Goal: Task Accomplishment & Management: Complete application form

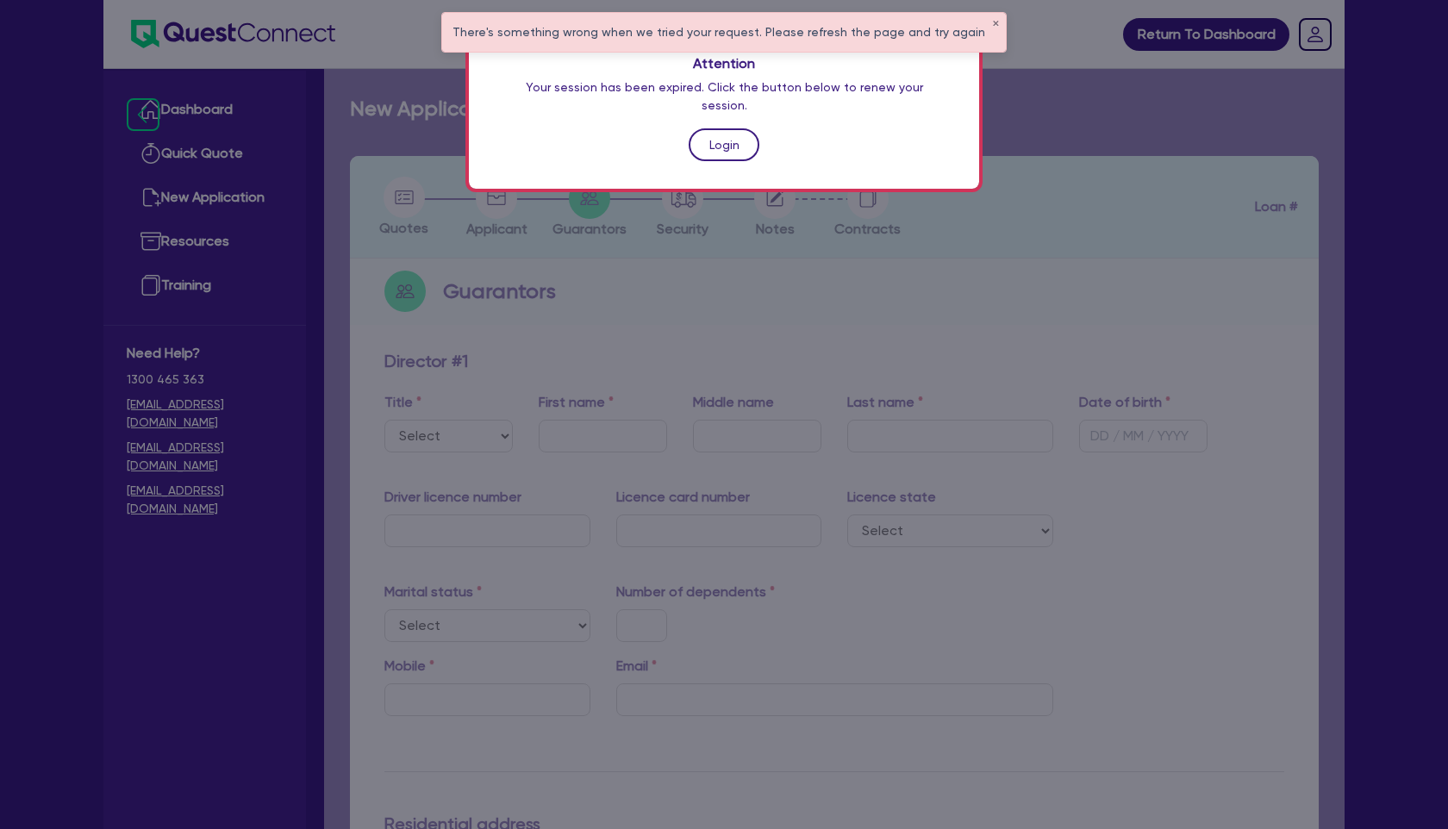
scroll to position [85, 0]
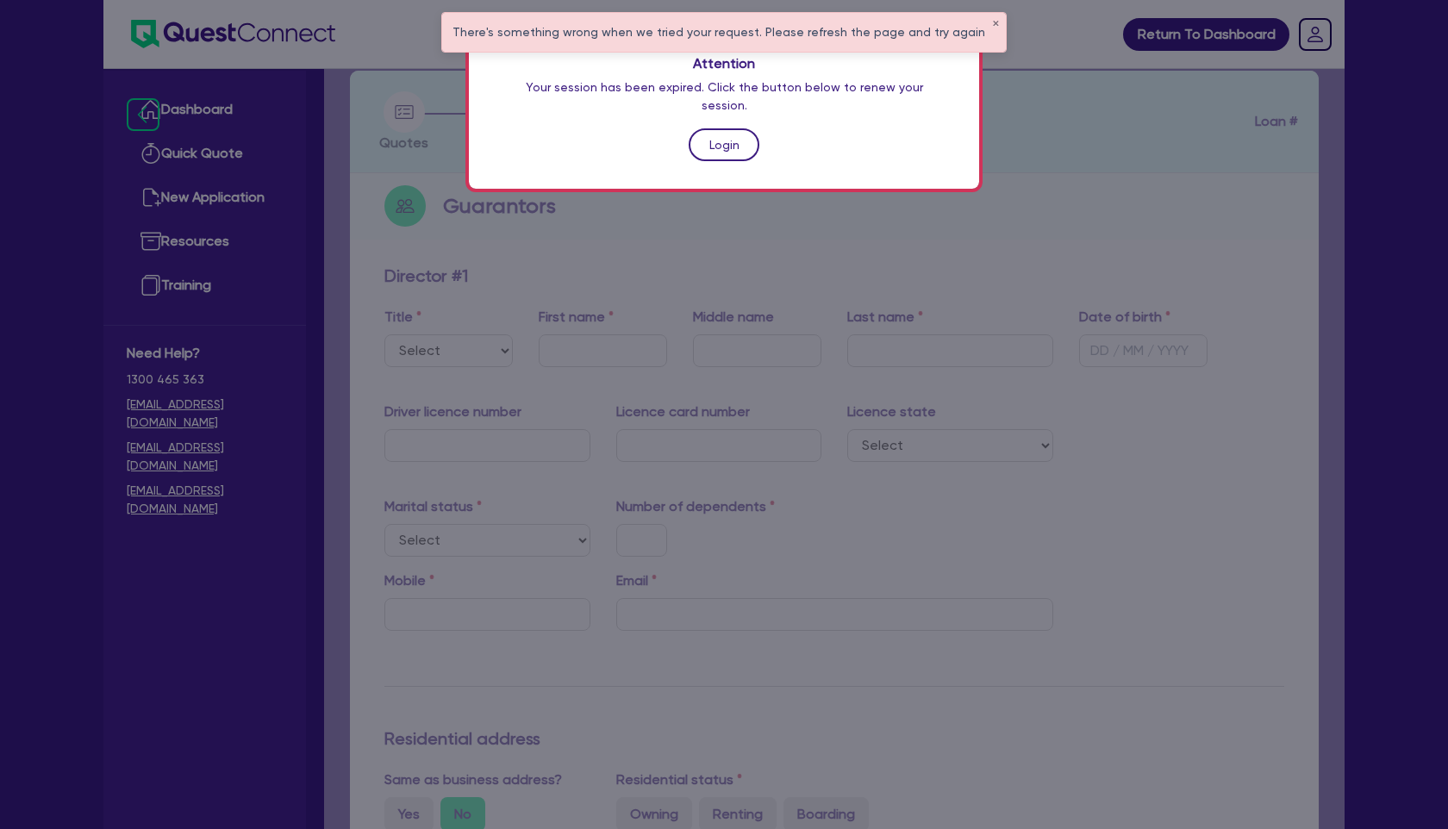
click at [737, 131] on link "Login" at bounding box center [724, 144] width 71 height 33
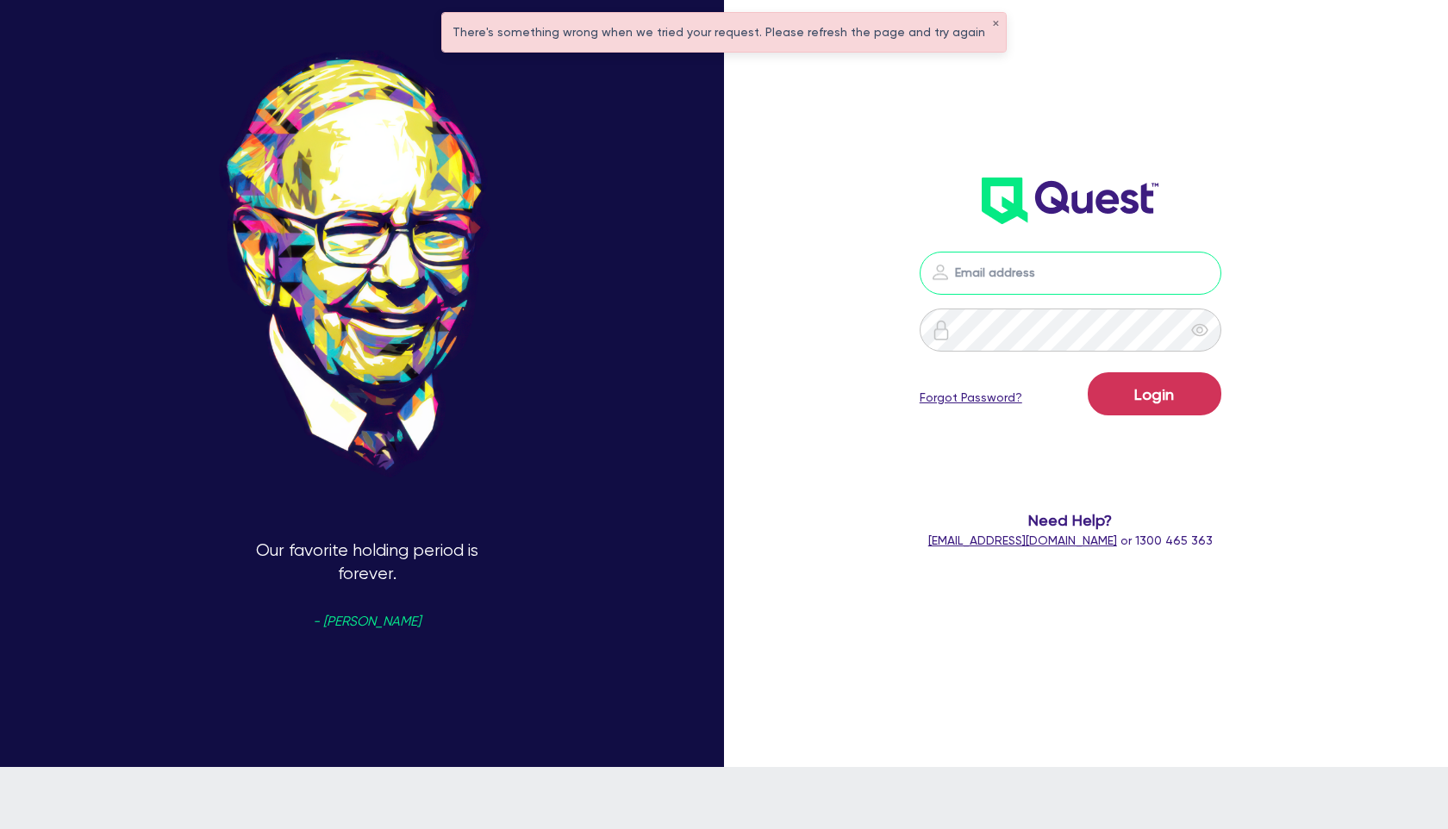
type input "[PERSON_NAME][EMAIL_ADDRESS][PERSON_NAME][DOMAIN_NAME]"
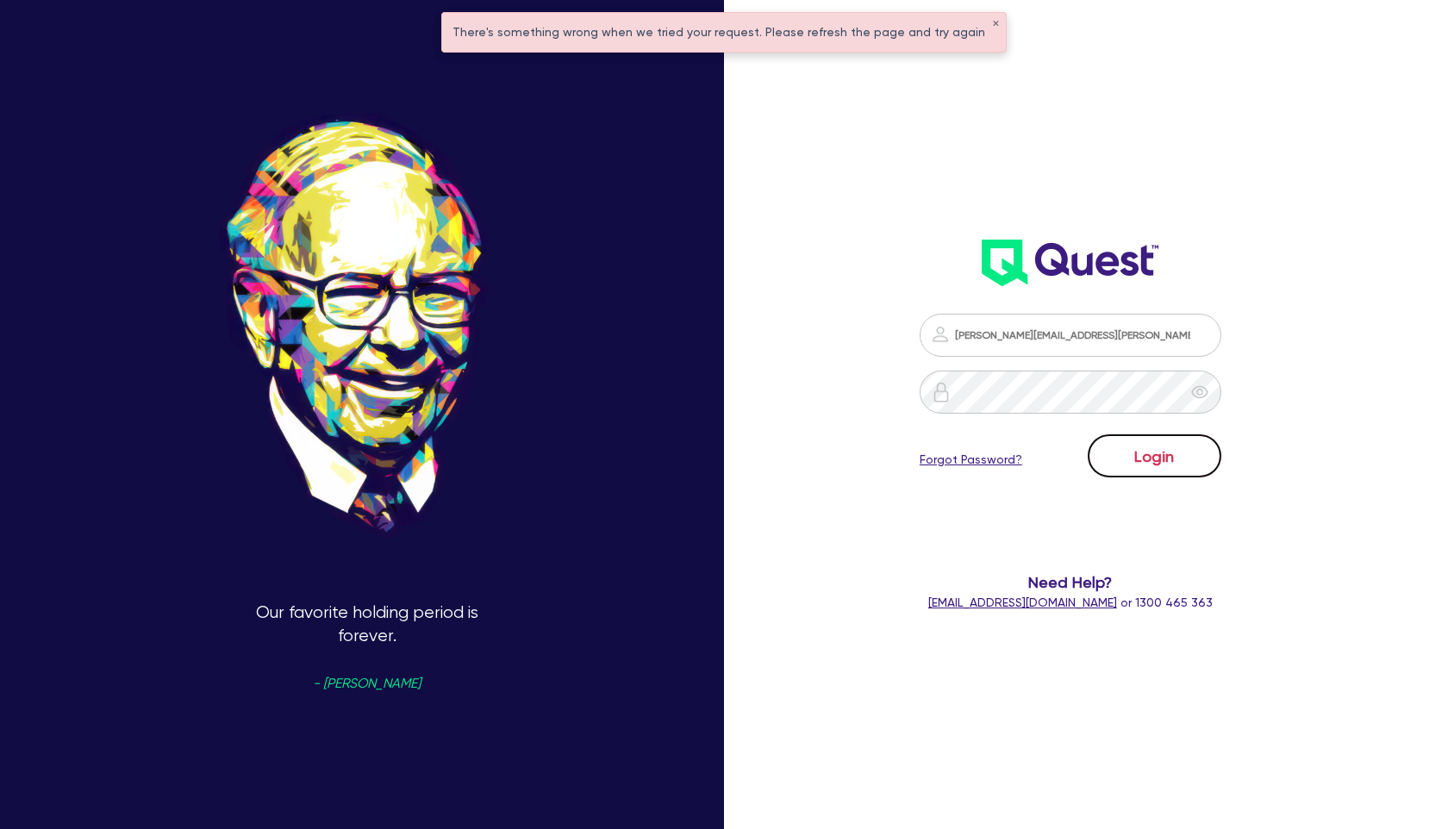
click at [1199, 449] on button "Login" at bounding box center [1155, 455] width 134 height 43
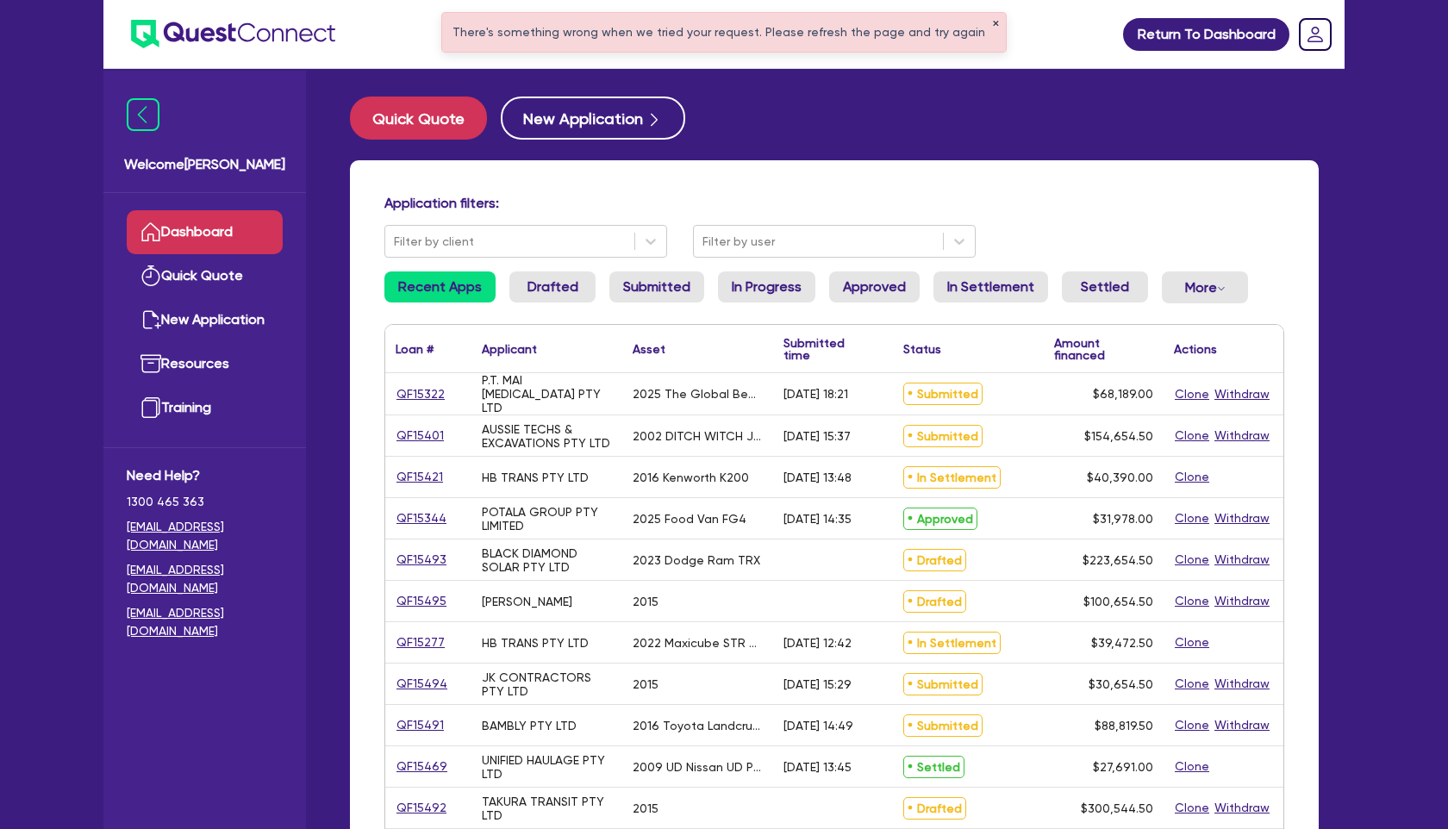
click at [992, 24] on button "✕" at bounding box center [995, 24] width 7 height 9
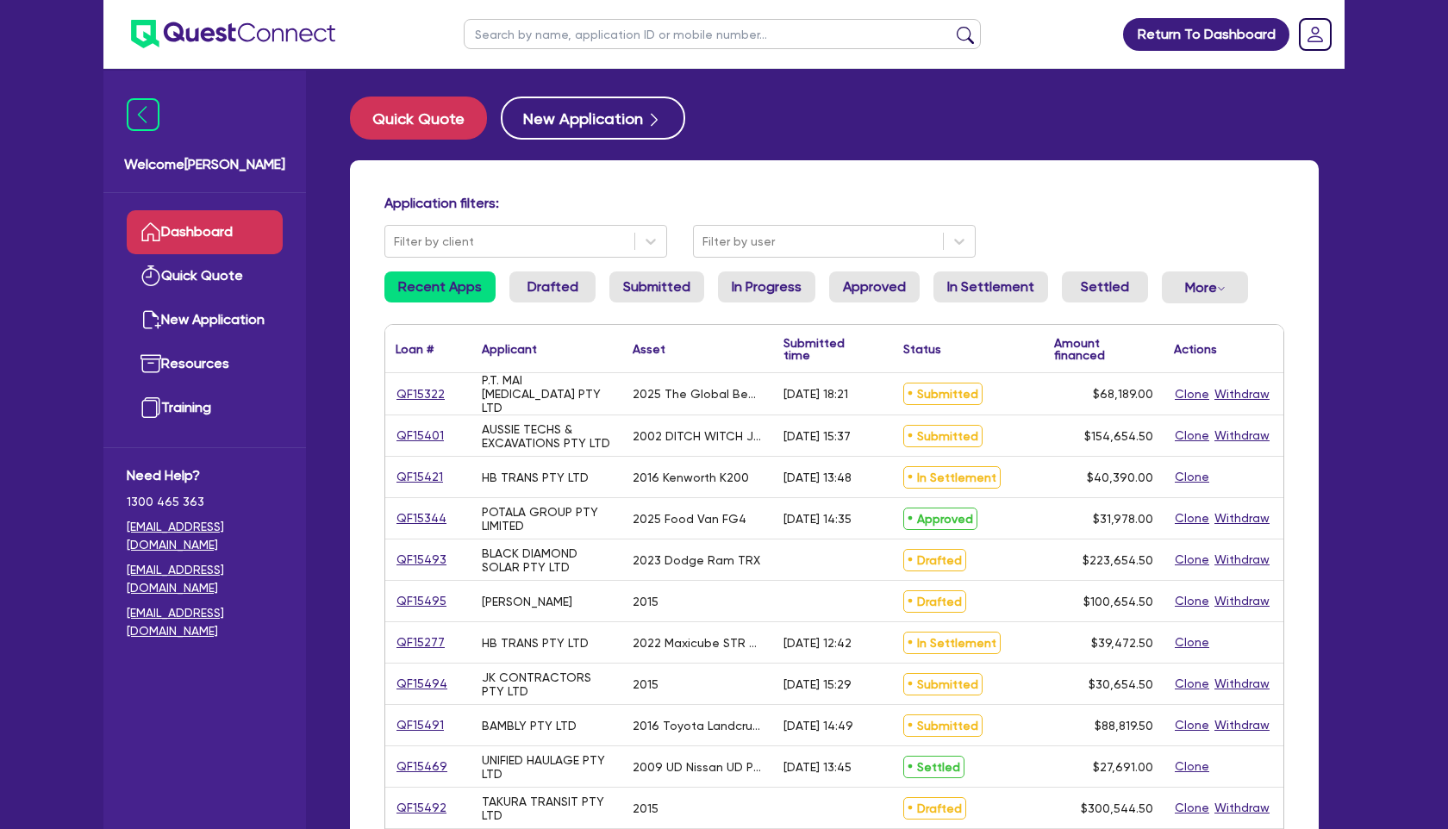
click at [747, 28] on input "text" at bounding box center [722, 34] width 517 height 30
paste input "A.S. ELEVATION PTY LIMITED"
type input "A.S. ELEVATION PTY LIMITED"
click at [952, 26] on button "submit" at bounding box center [966, 38] width 28 height 24
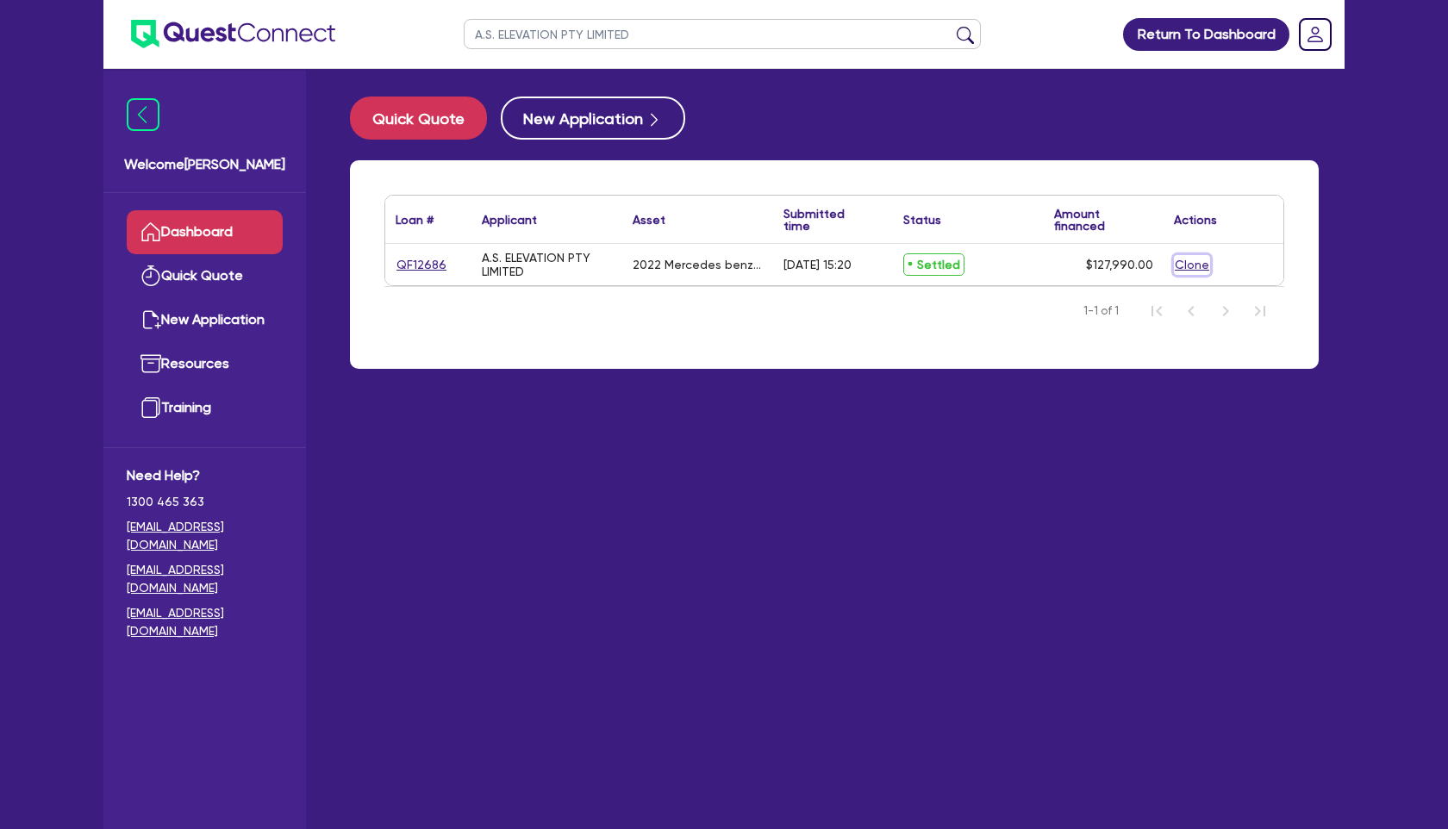
click at [1183, 261] on button "Clone" at bounding box center [1192, 265] width 36 height 20
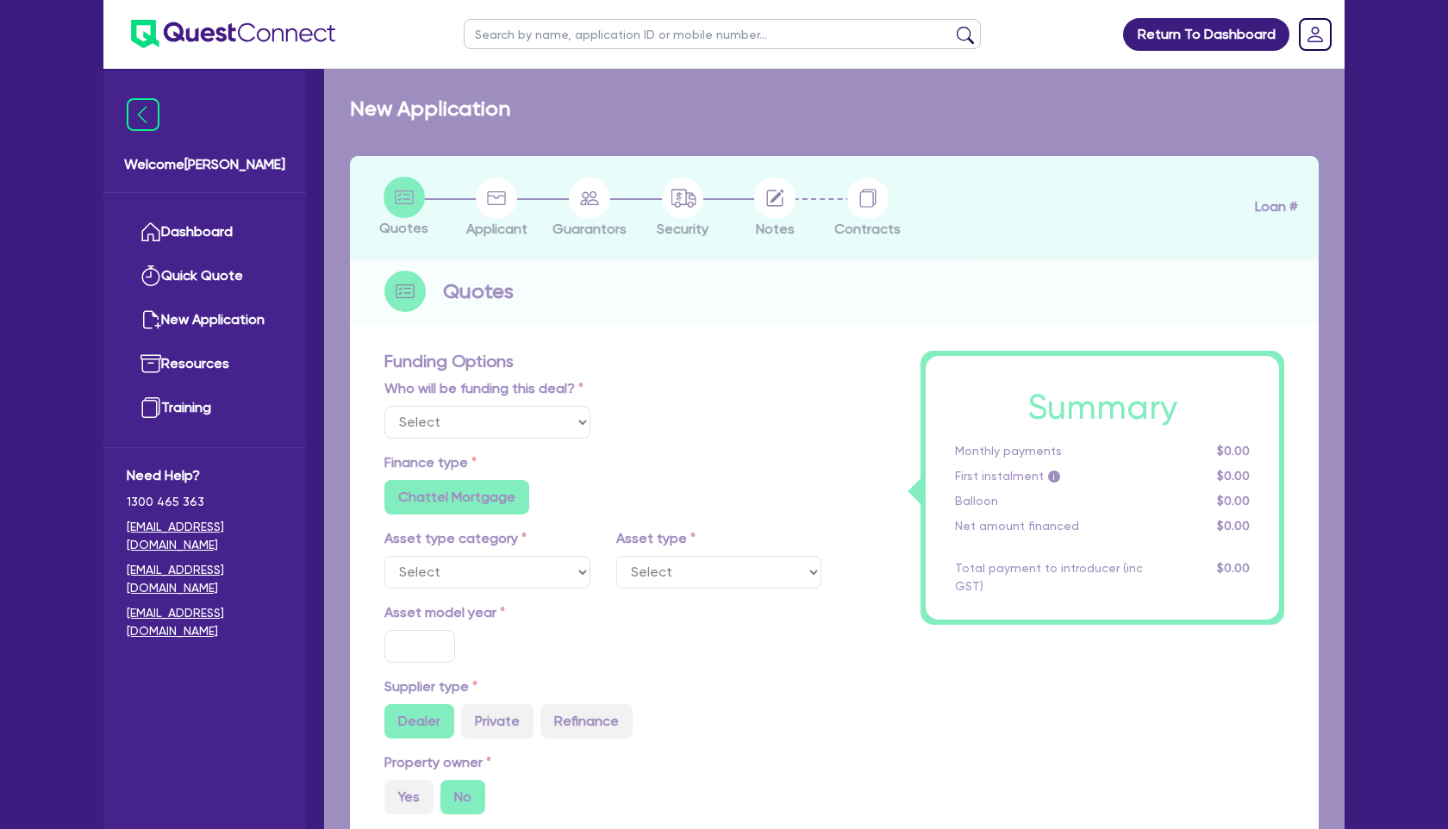
select select "Other"
radio input "true"
radio input "false"
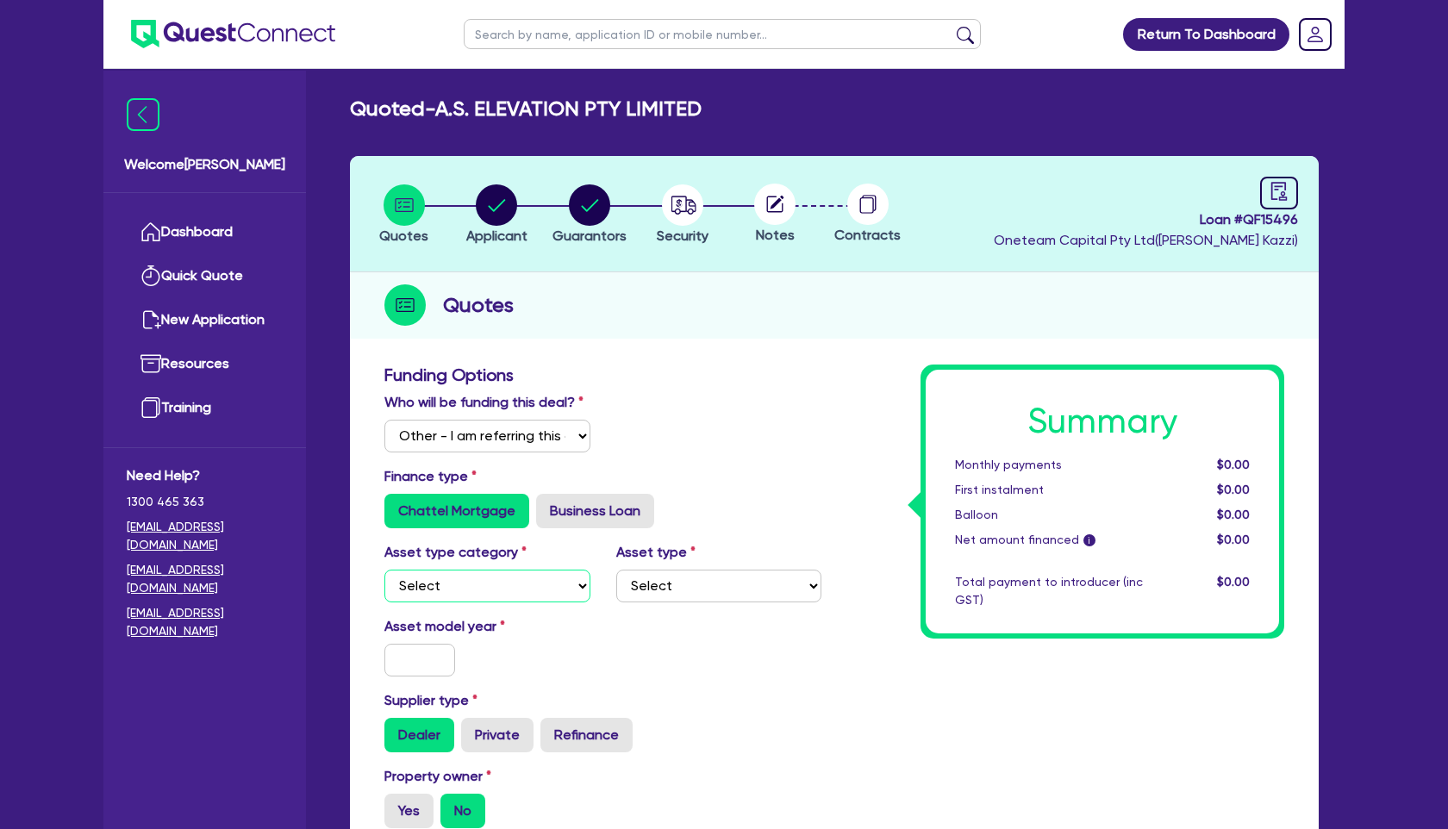
click at [466, 587] on select "Select Cars and light trucks Primary assets Secondary assets Tertiary assets" at bounding box center [487, 586] width 206 height 33
select select "CARS_AND_LIGHT_TRUCKS"
click at [384, 570] on select "Select Cars and light trucks Primary assets Secondary assets Tertiary assets" at bounding box center [487, 586] width 206 height 33
click at [673, 581] on select "Select Passenger vehicles Vans and utes Light trucks up to 4.5 tonne" at bounding box center [719, 586] width 206 height 33
select select "PASSENGER_VEHICLES"
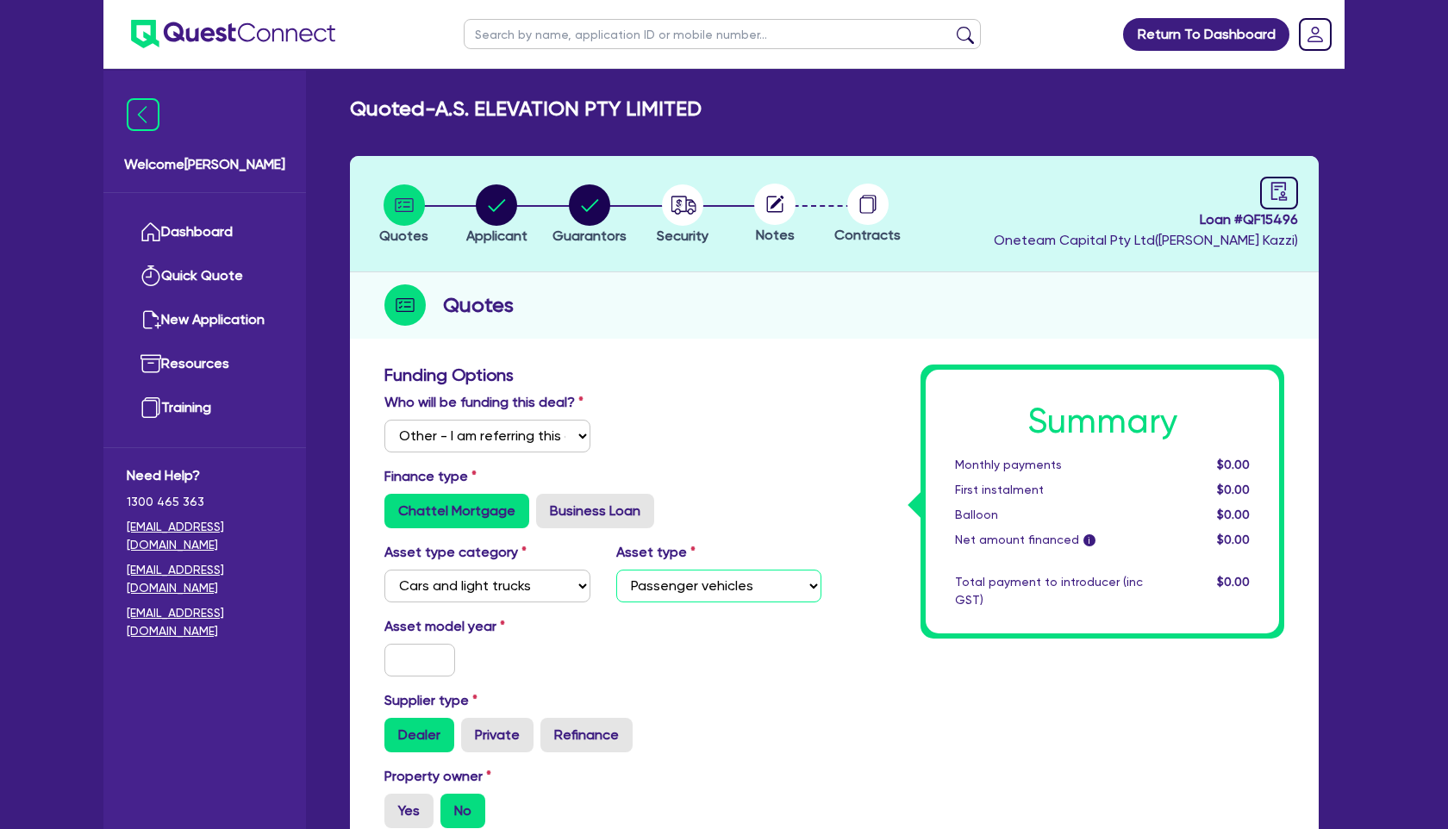
click at [616, 570] on select "Select Passenger vehicles Vans and utes Light trucks up to 4.5 tonne" at bounding box center [719, 586] width 206 height 33
click at [433, 659] on input "text" at bounding box center [419, 660] width 71 height 33
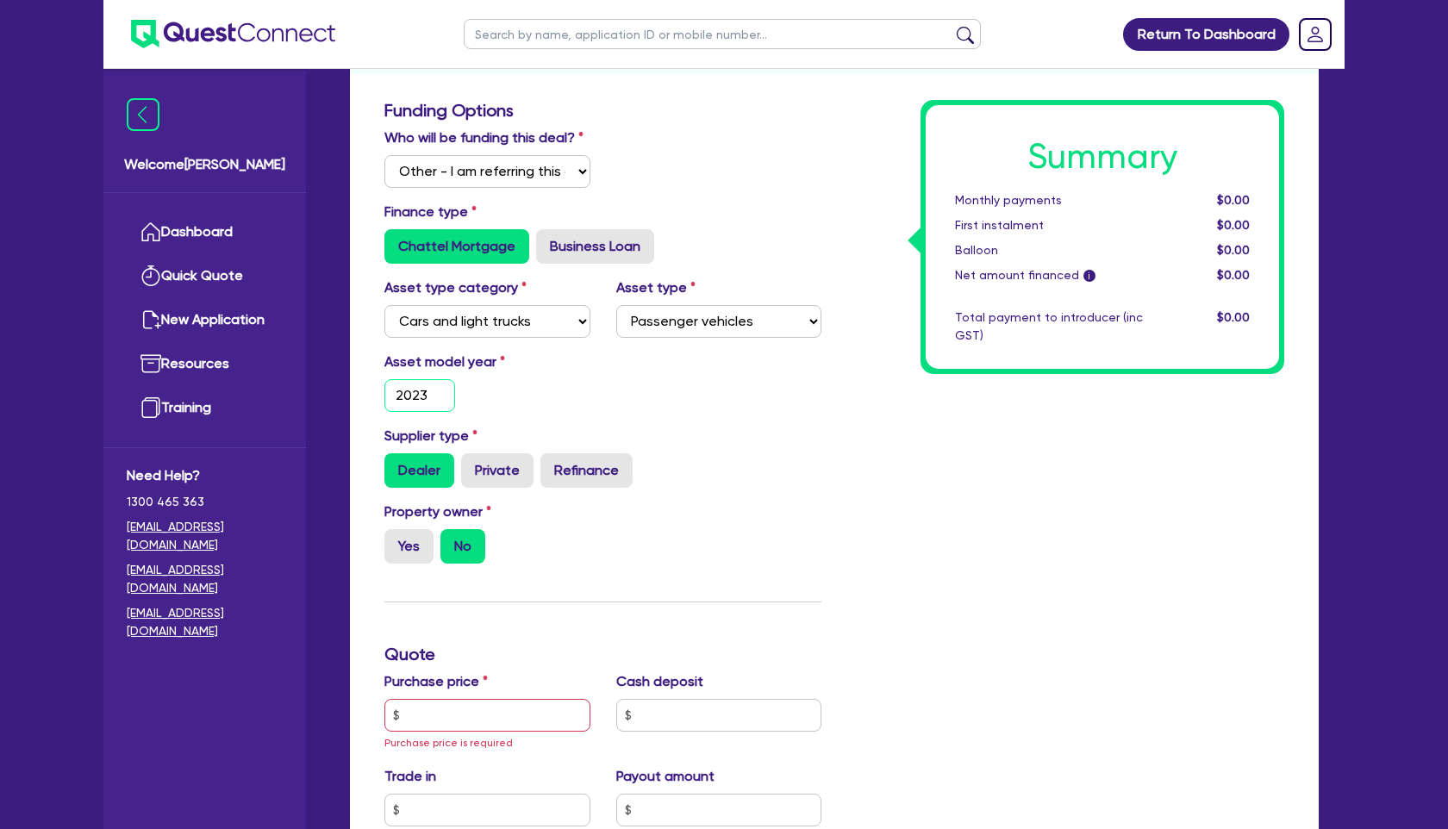
scroll to position [278, 0]
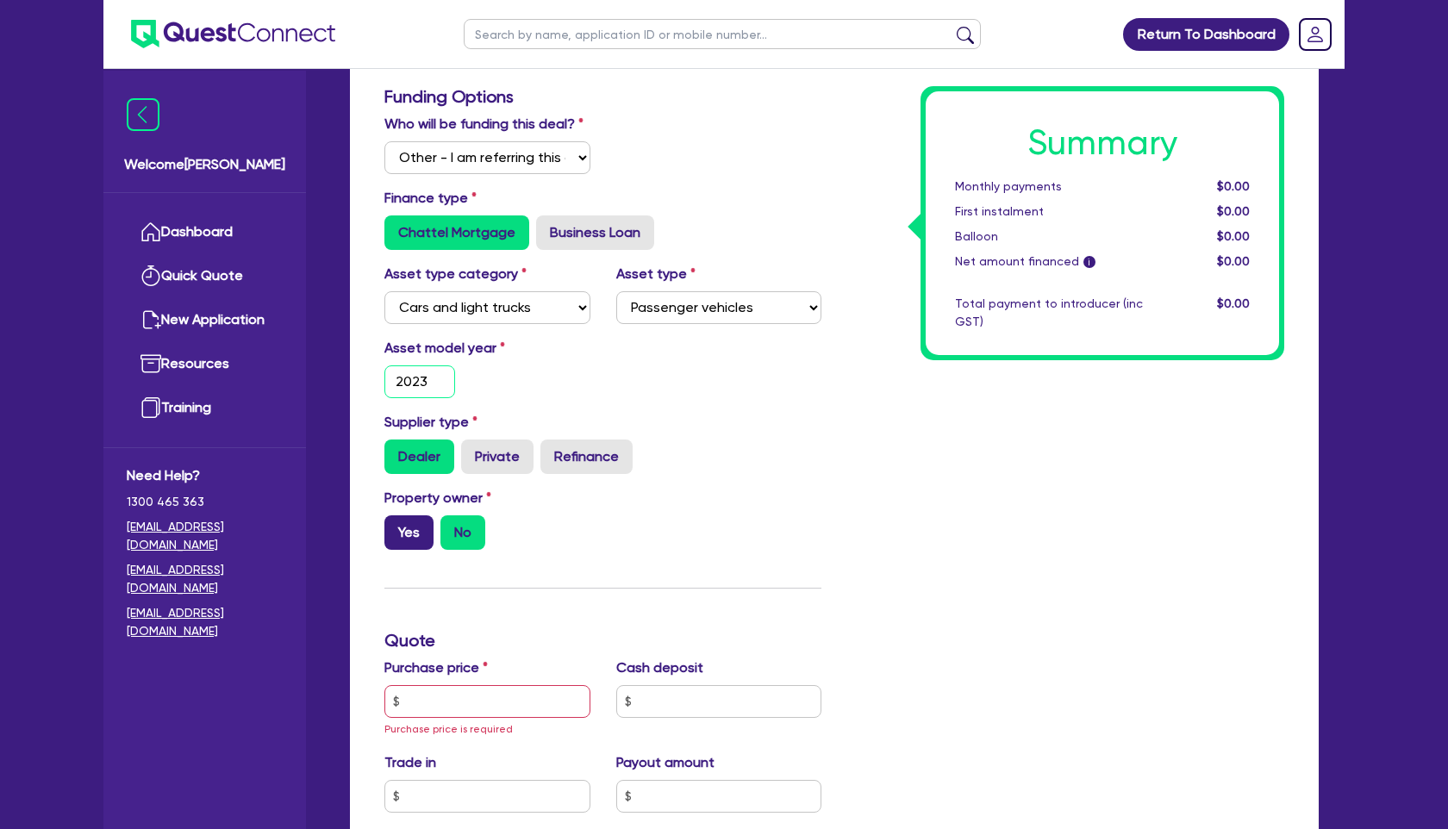
type input "2023"
click at [405, 527] on label "Yes" at bounding box center [408, 533] width 49 height 34
click at [396, 527] on input "Yes" at bounding box center [389, 521] width 11 height 11
radio input "true"
click at [432, 728] on span "Purchase price is required" at bounding box center [448, 729] width 128 height 12
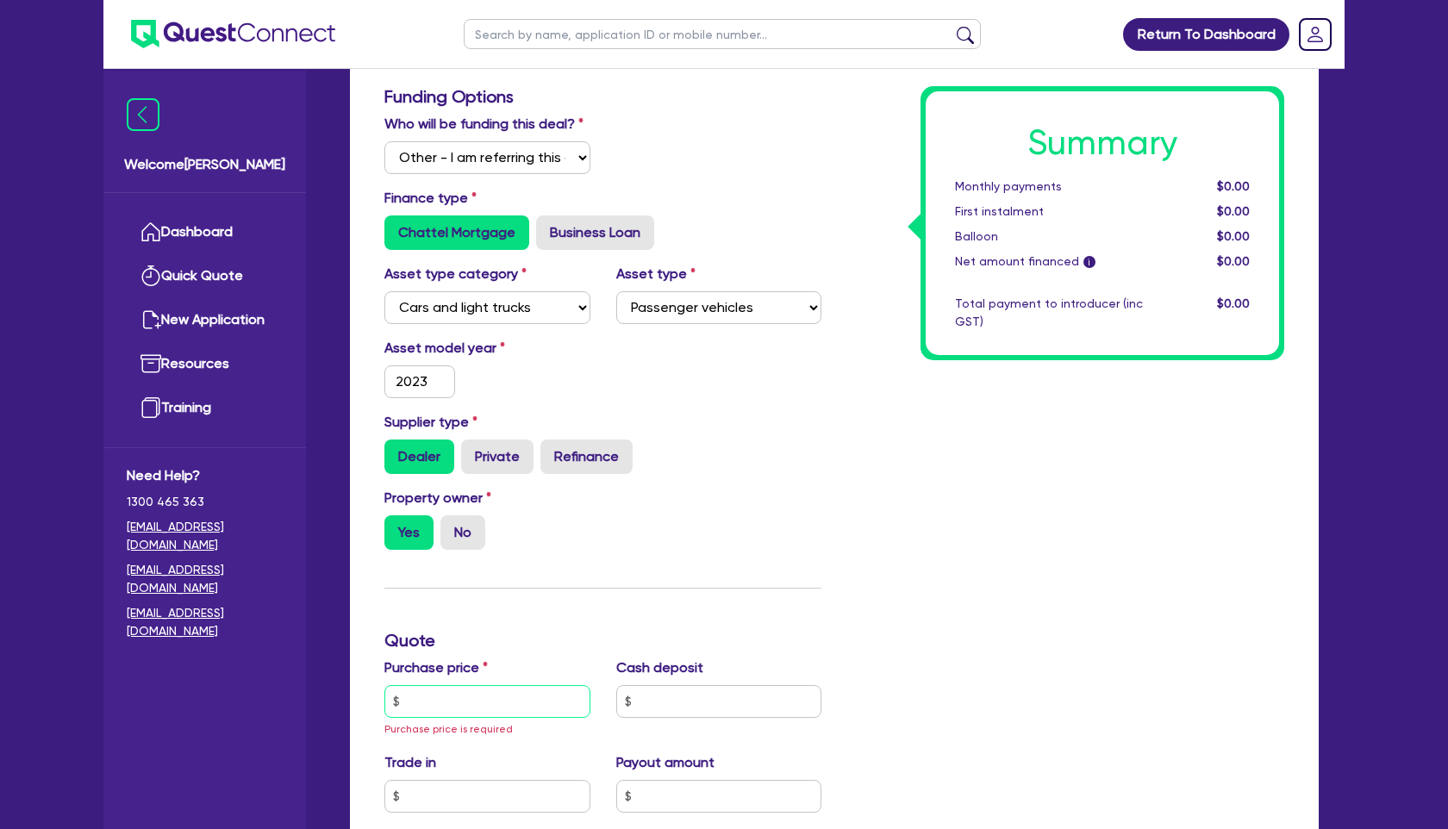
click at [439, 694] on input "text" at bounding box center [487, 701] width 206 height 33
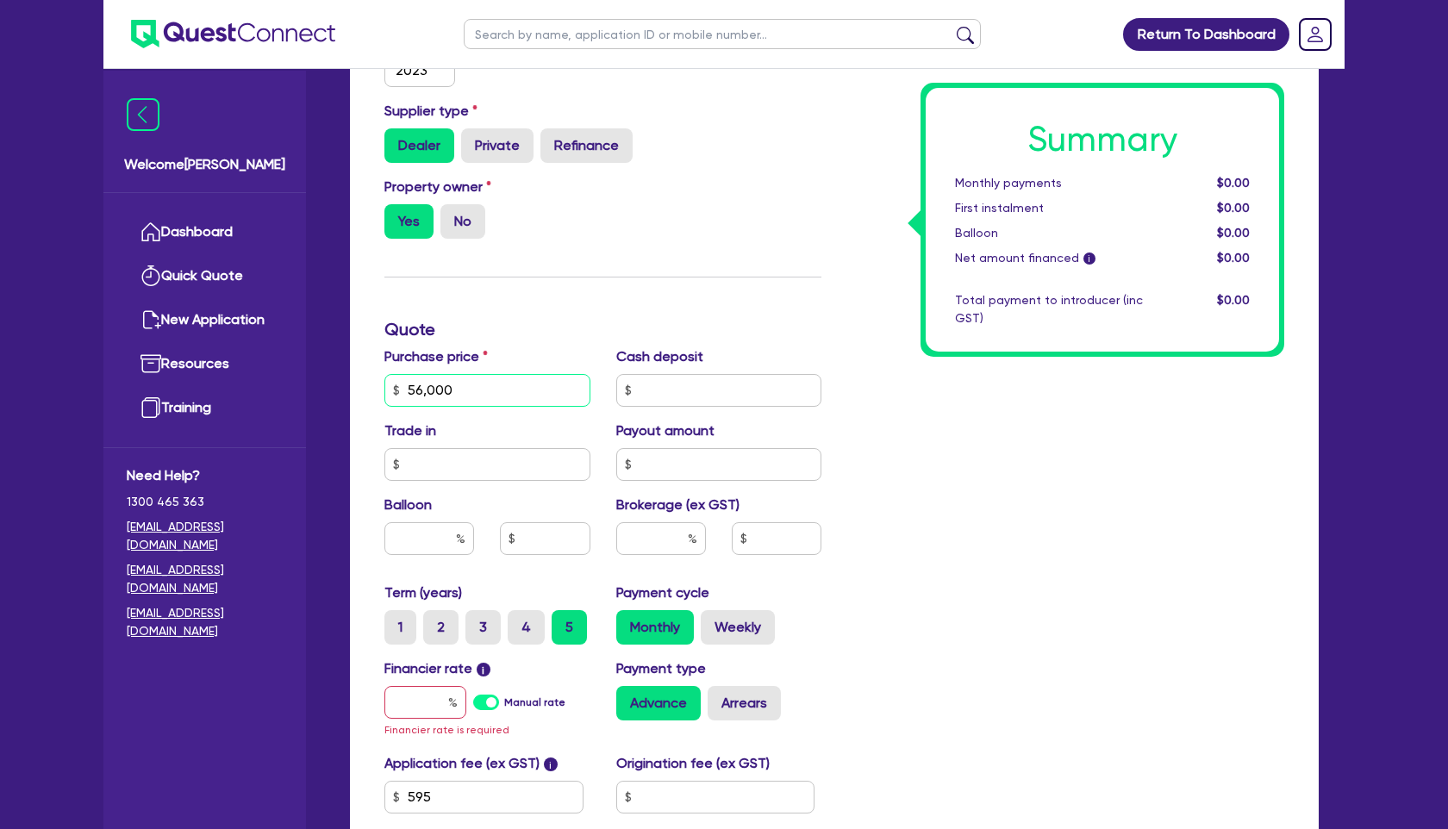
scroll to position [899, 0]
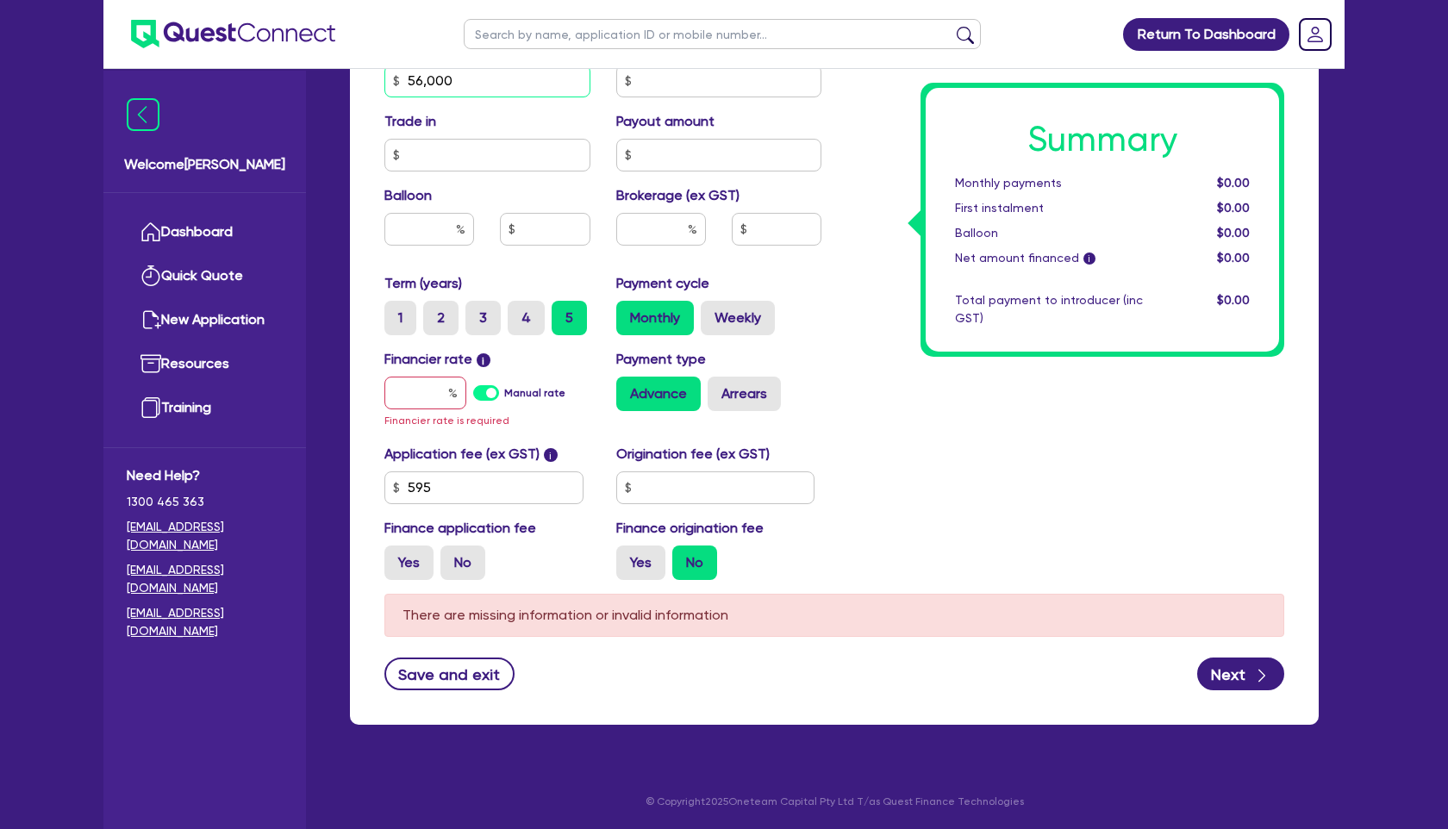
type input "56,000"
click at [434, 401] on input "text" at bounding box center [425, 393] width 82 height 33
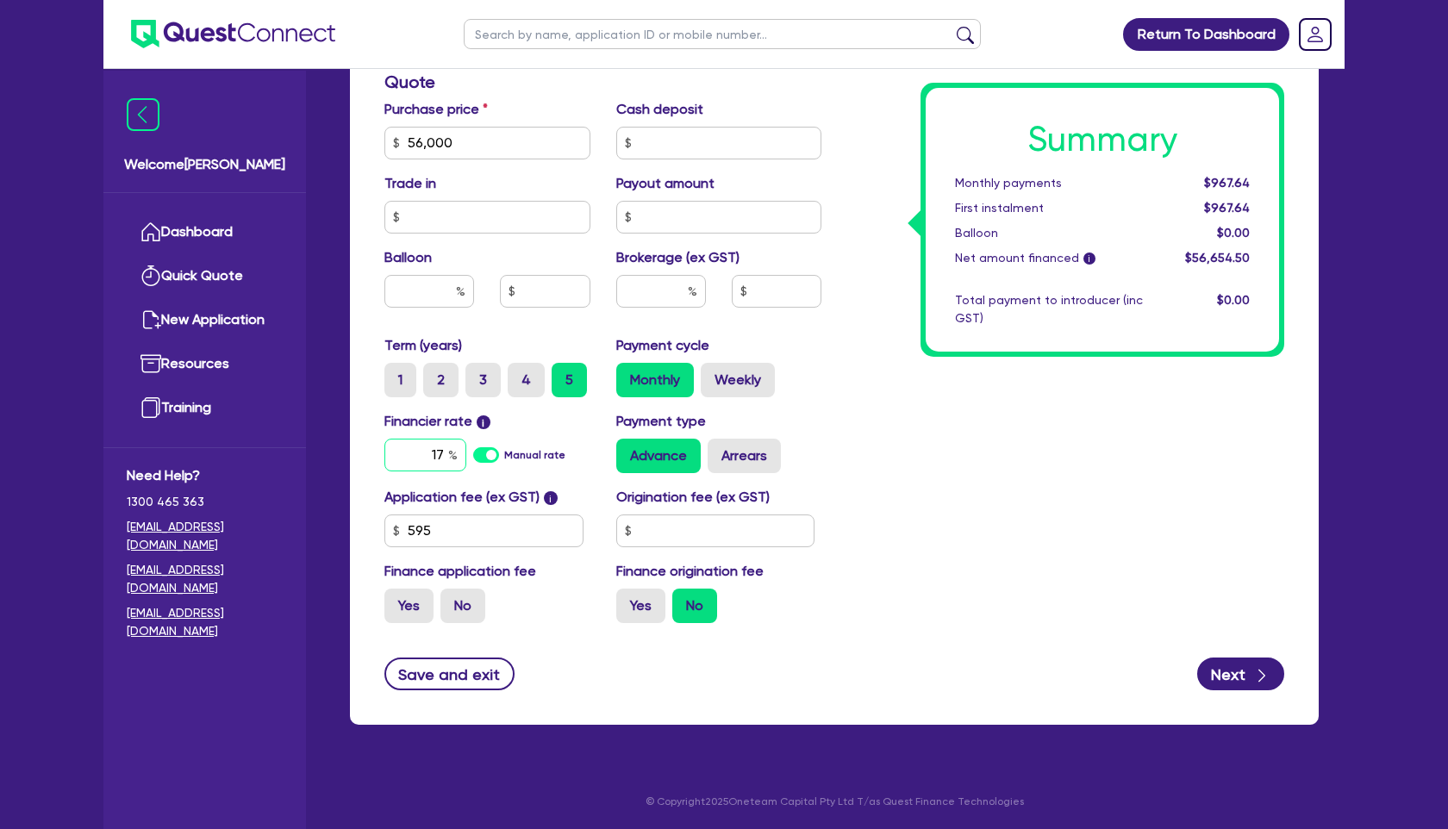
type input "17"
click at [665, 291] on input "text" at bounding box center [661, 291] width 90 height 33
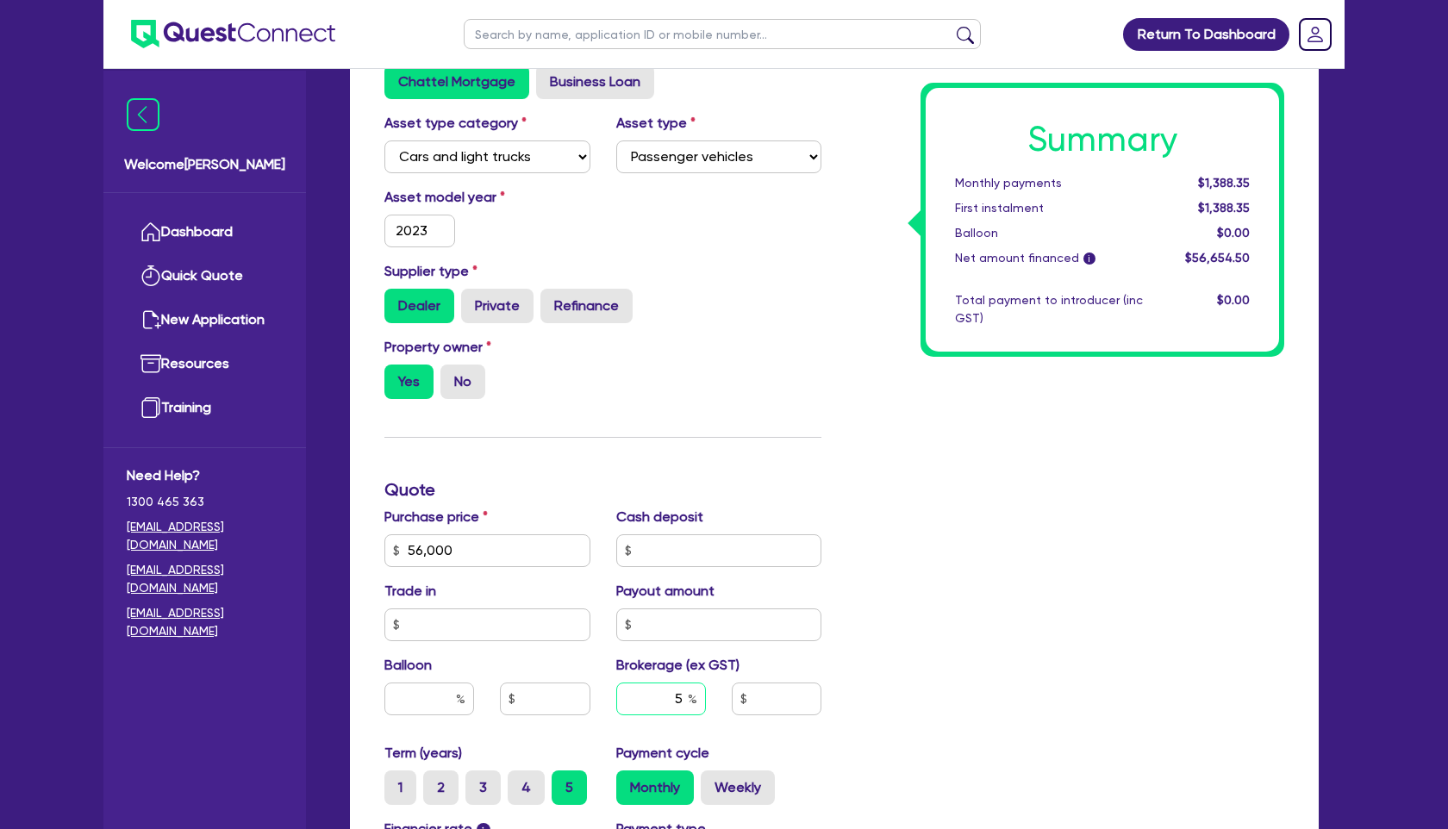
scroll to position [0, 0]
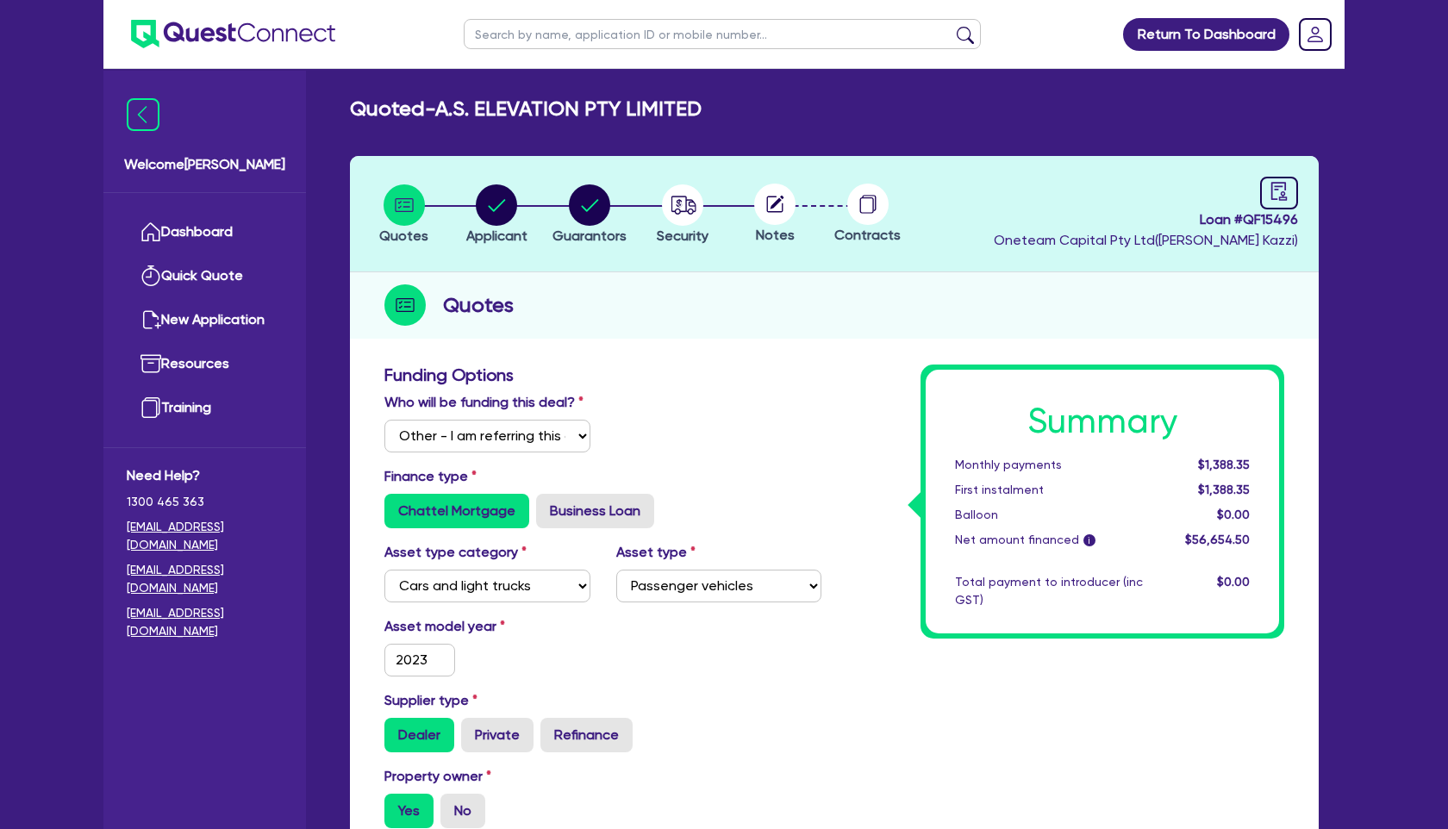
type input "5"
type input "2,832.73"
click at [692, 216] on circle "button" at bounding box center [682, 204] width 41 height 41
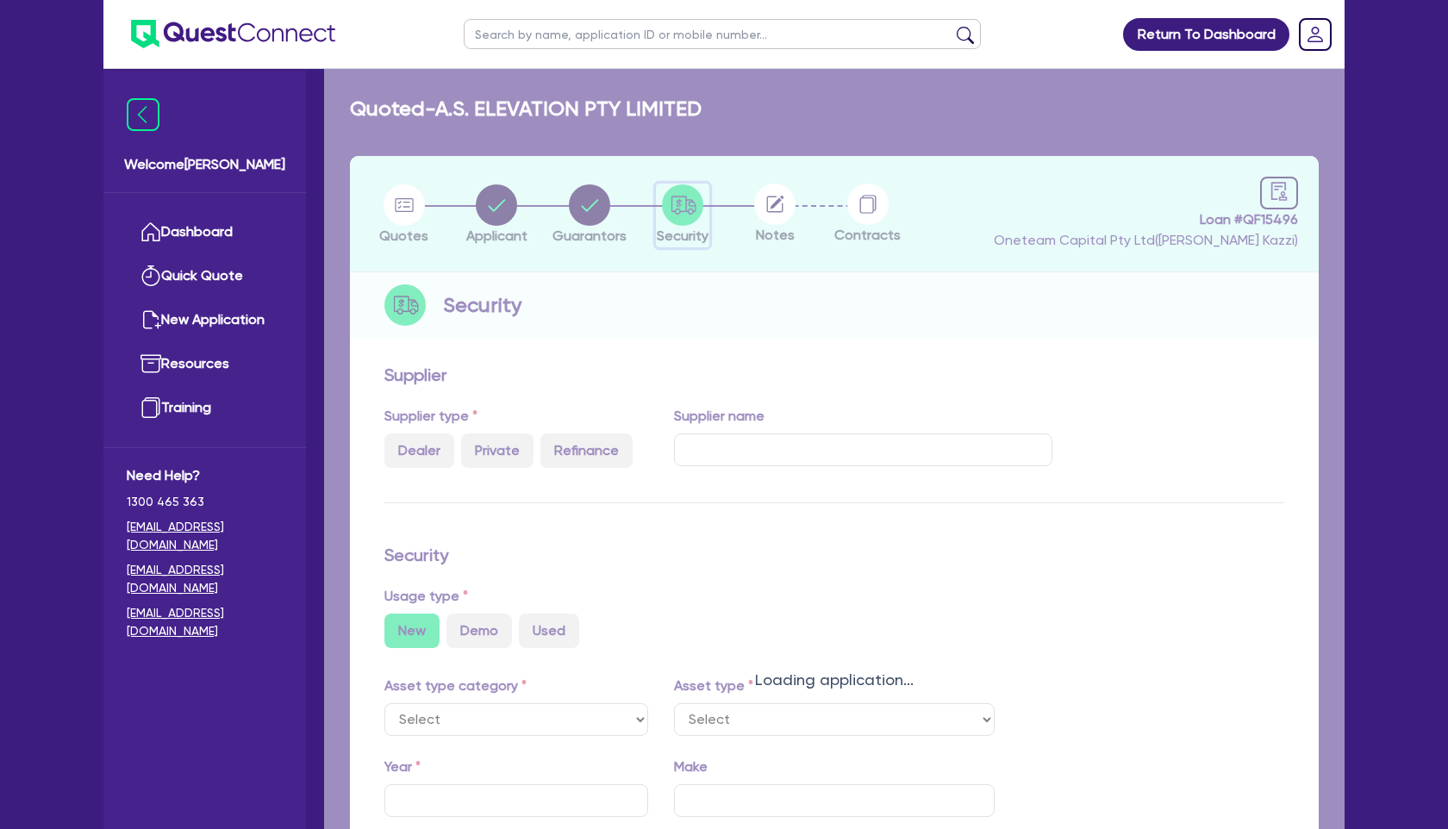
radio input "true"
select select "CARS_AND_LIGHT_TRUCKS"
type input "2023"
select select "PASSENGER_VEHICLES"
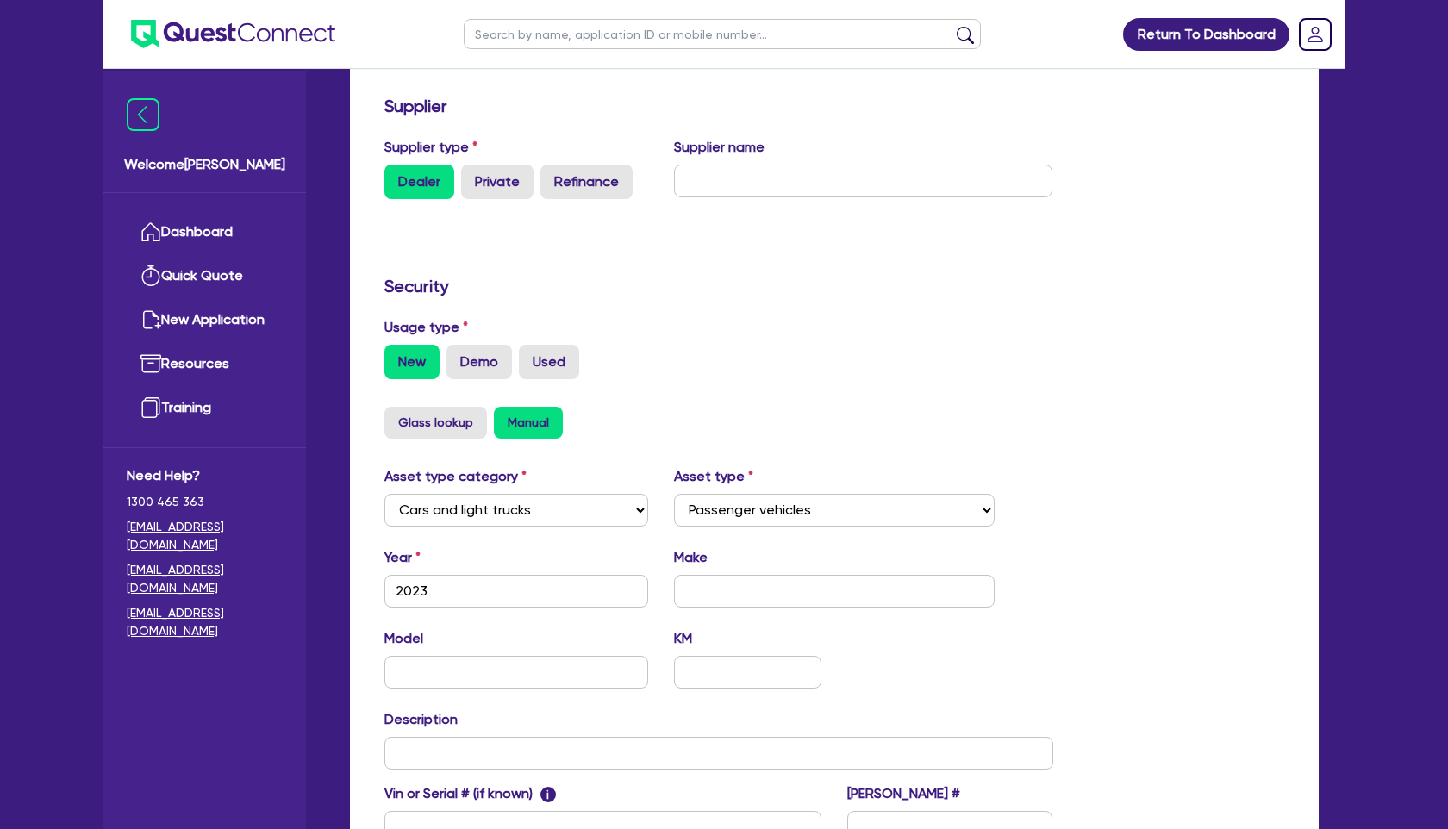
scroll to position [290, 0]
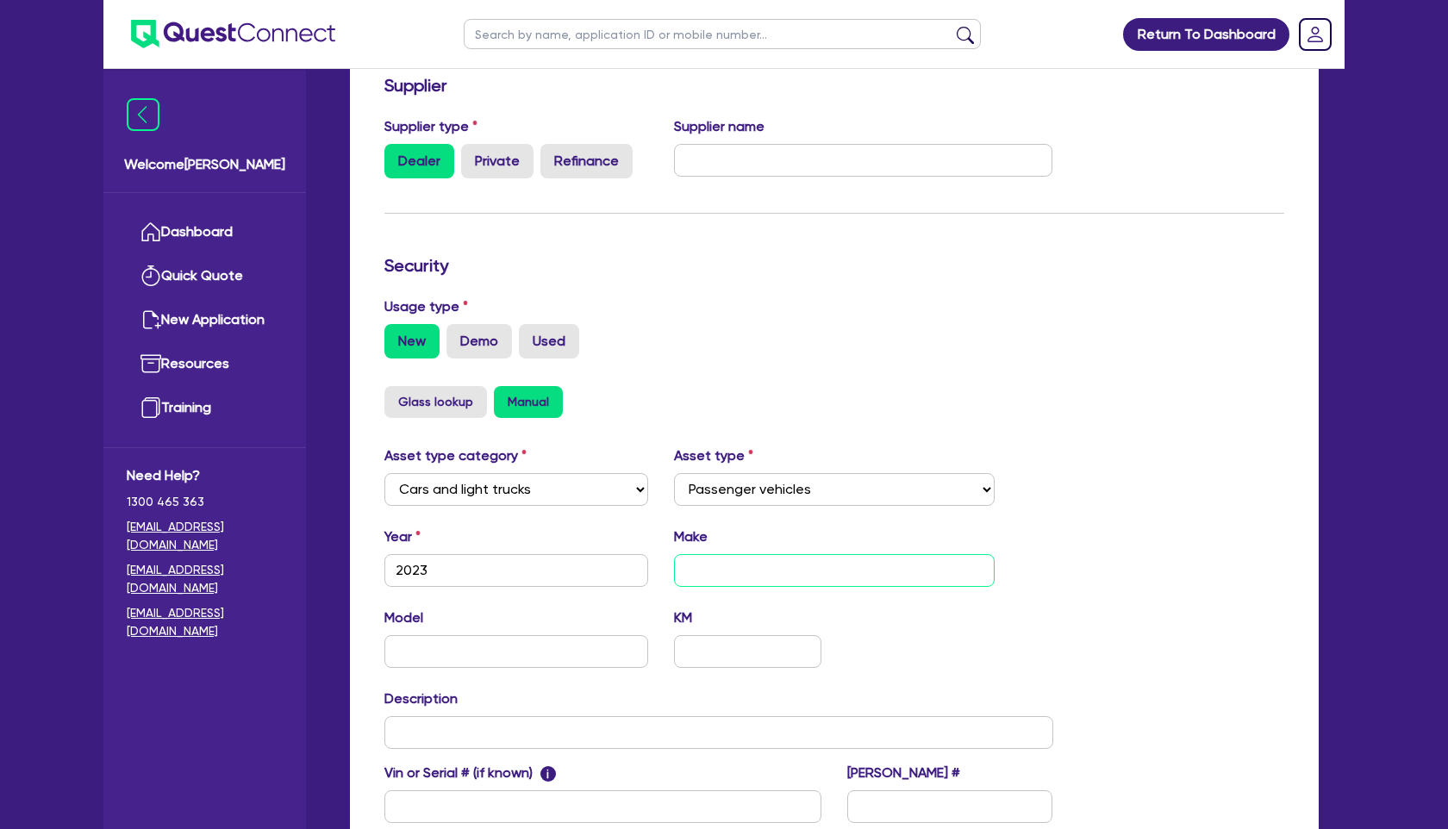
click at [685, 567] on input "text" at bounding box center [835, 570] width 322 height 33
type input "Merc"
click at [582, 654] on input "text" at bounding box center [516, 651] width 264 height 33
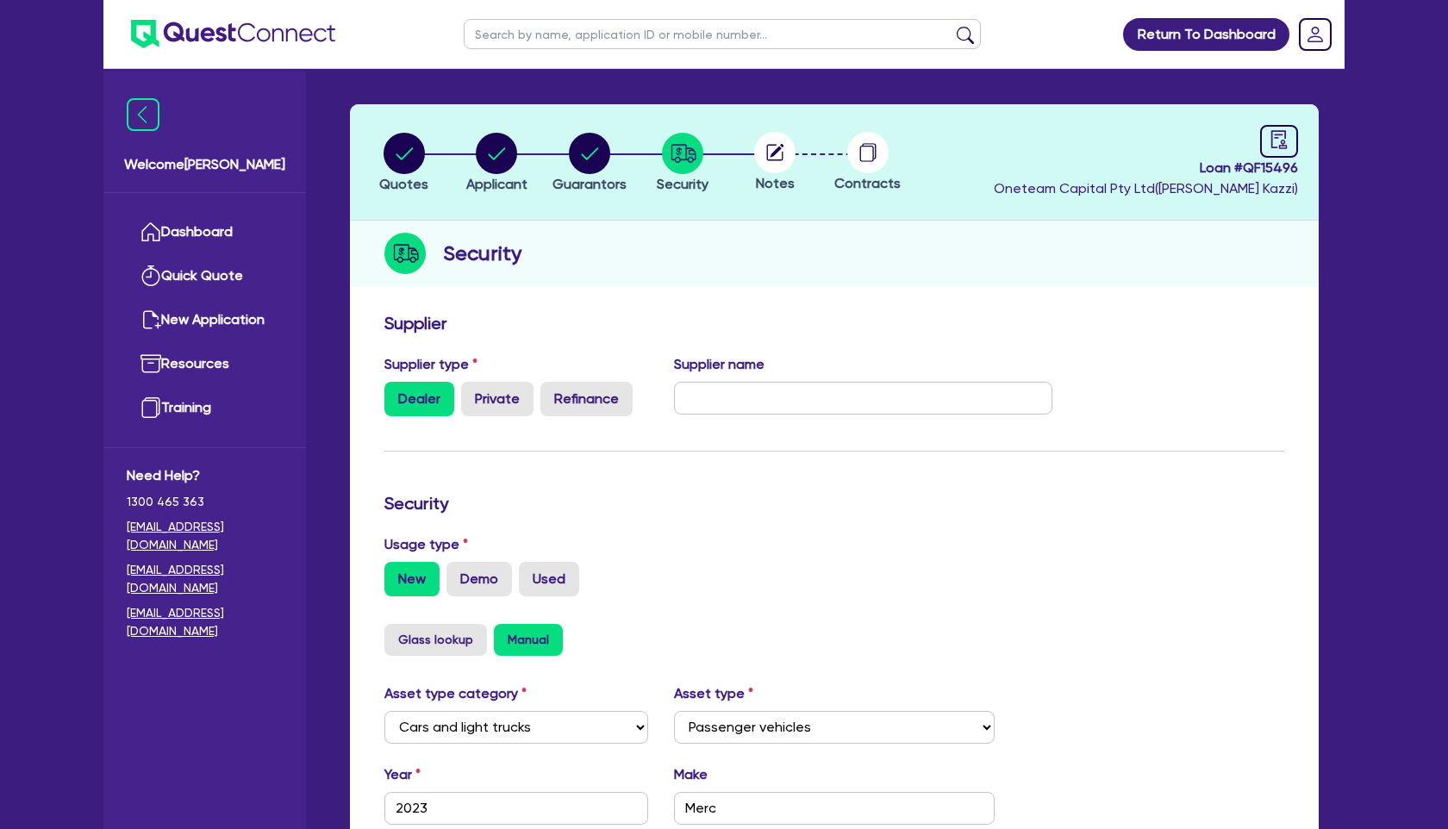
scroll to position [0, 0]
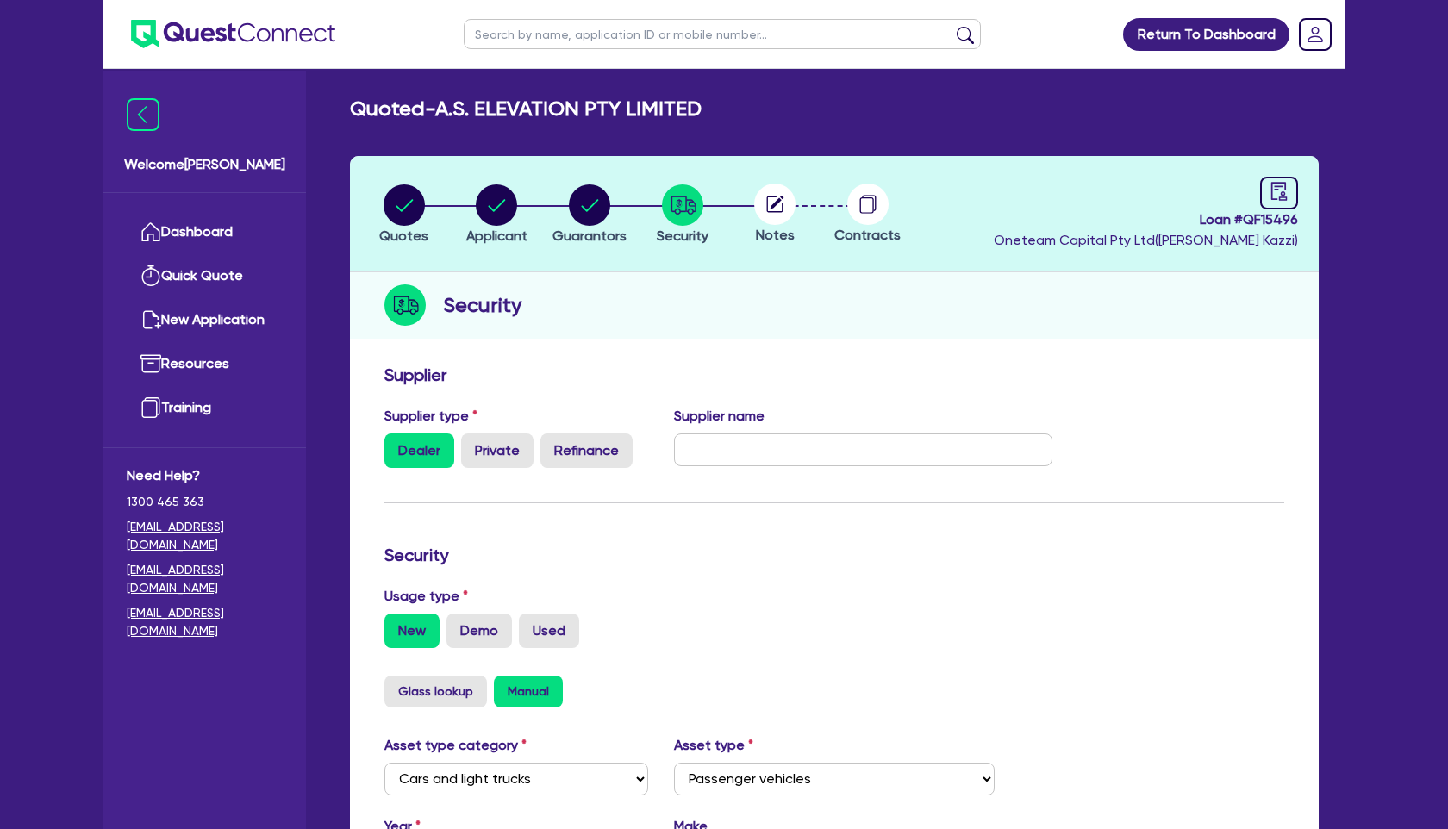
type input "C Class"
click at [773, 207] on icon at bounding box center [778, 203] width 14 height 14
click at [688, 203] on icon "button" at bounding box center [683, 205] width 25 height 18
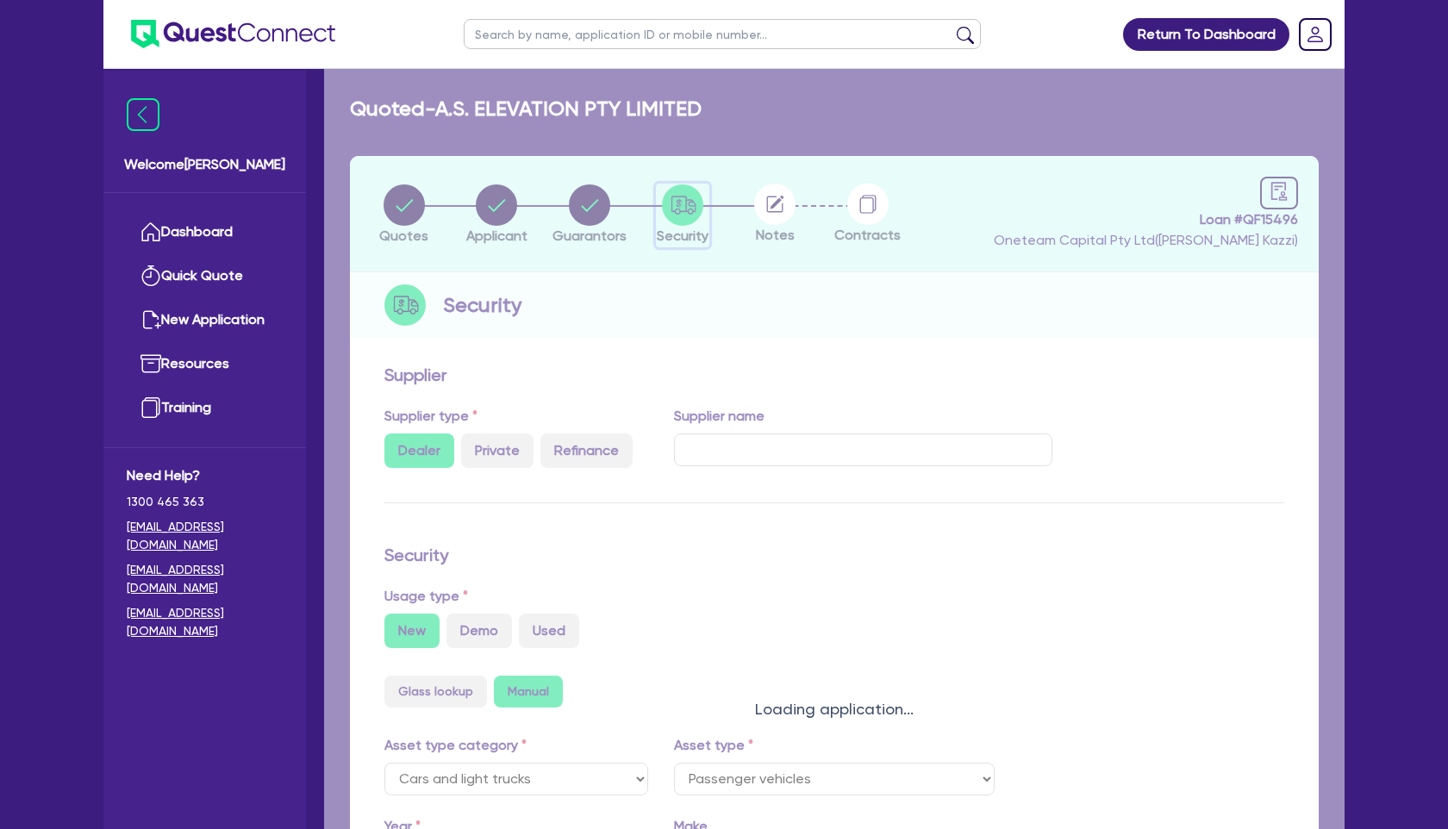
type input "Merc"
select select "PASSENGER_VEHICLES"
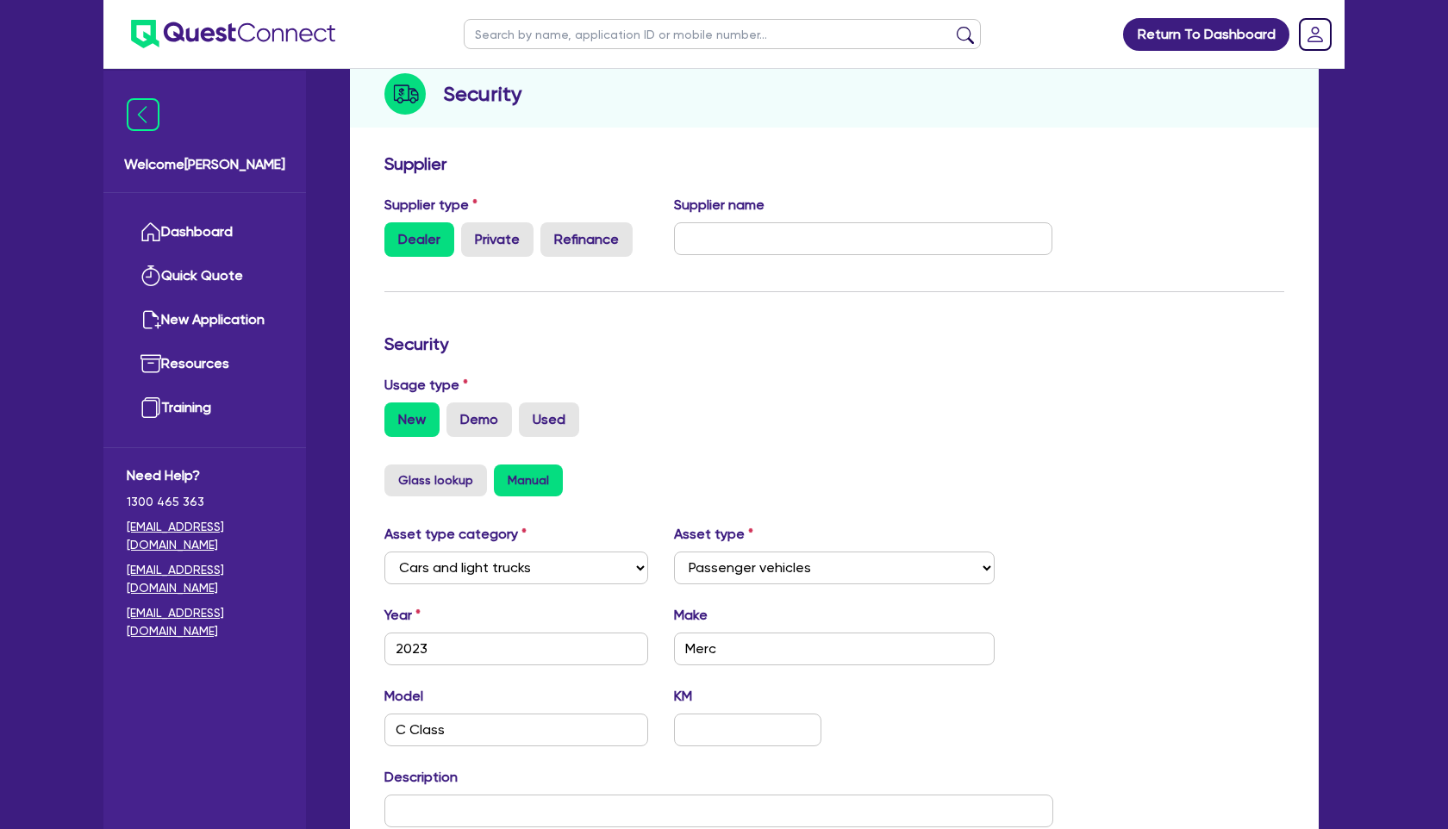
scroll to position [497, 0]
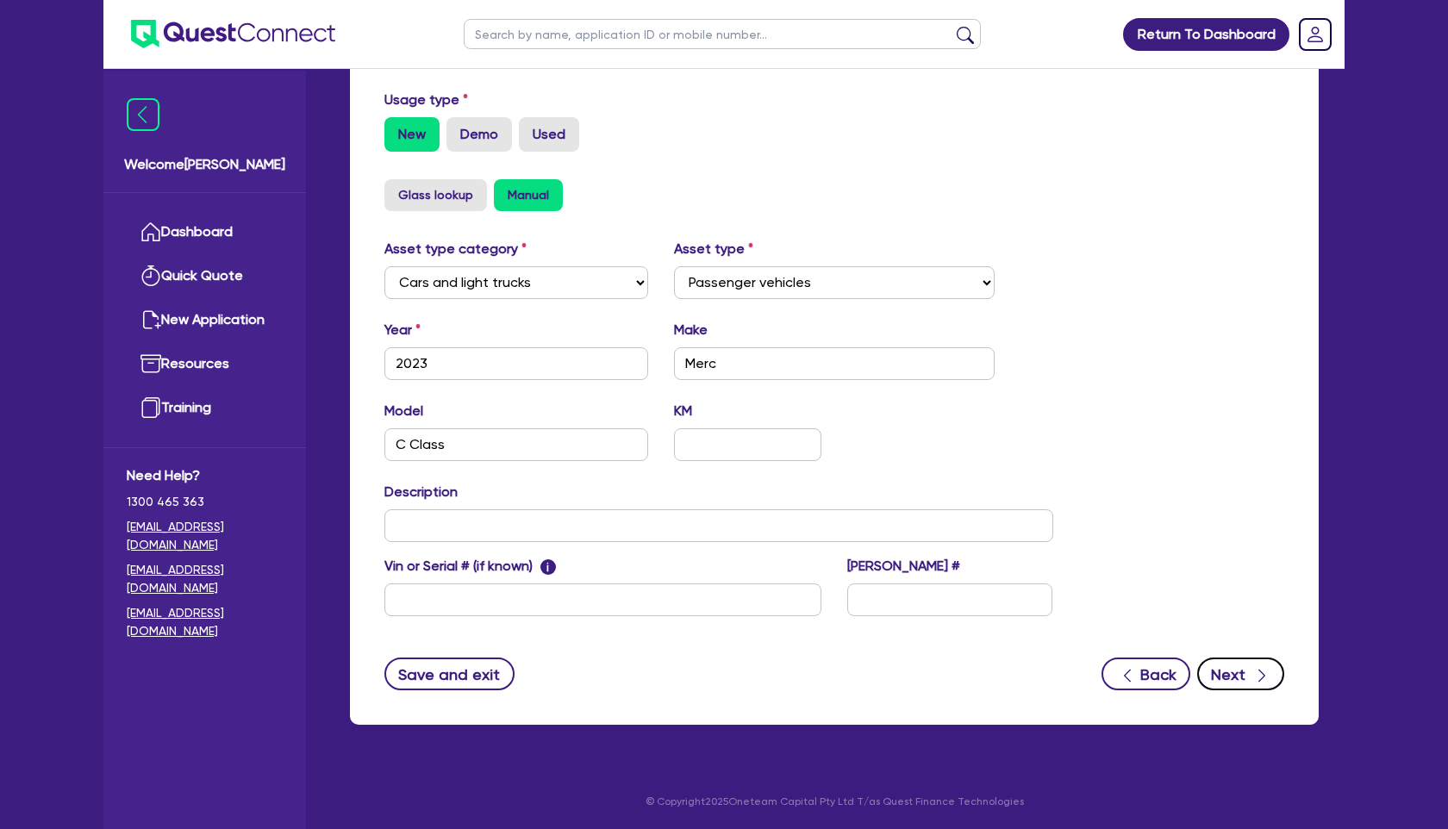
click at [1238, 680] on button "Next" at bounding box center [1240, 674] width 87 height 33
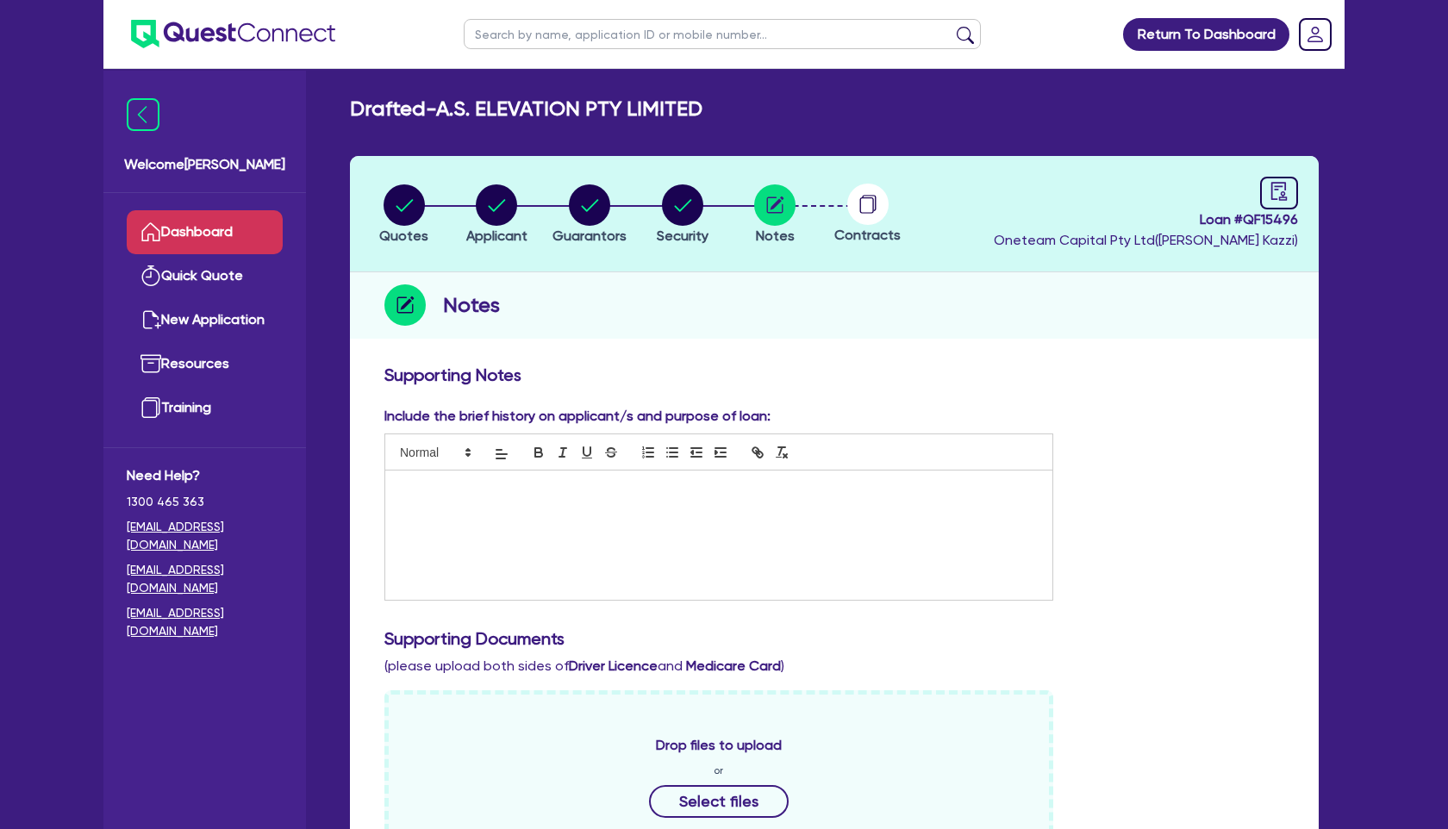
click at [210, 226] on link "Dashboard" at bounding box center [205, 232] width 156 height 44
